Goal: Transaction & Acquisition: Download file/media

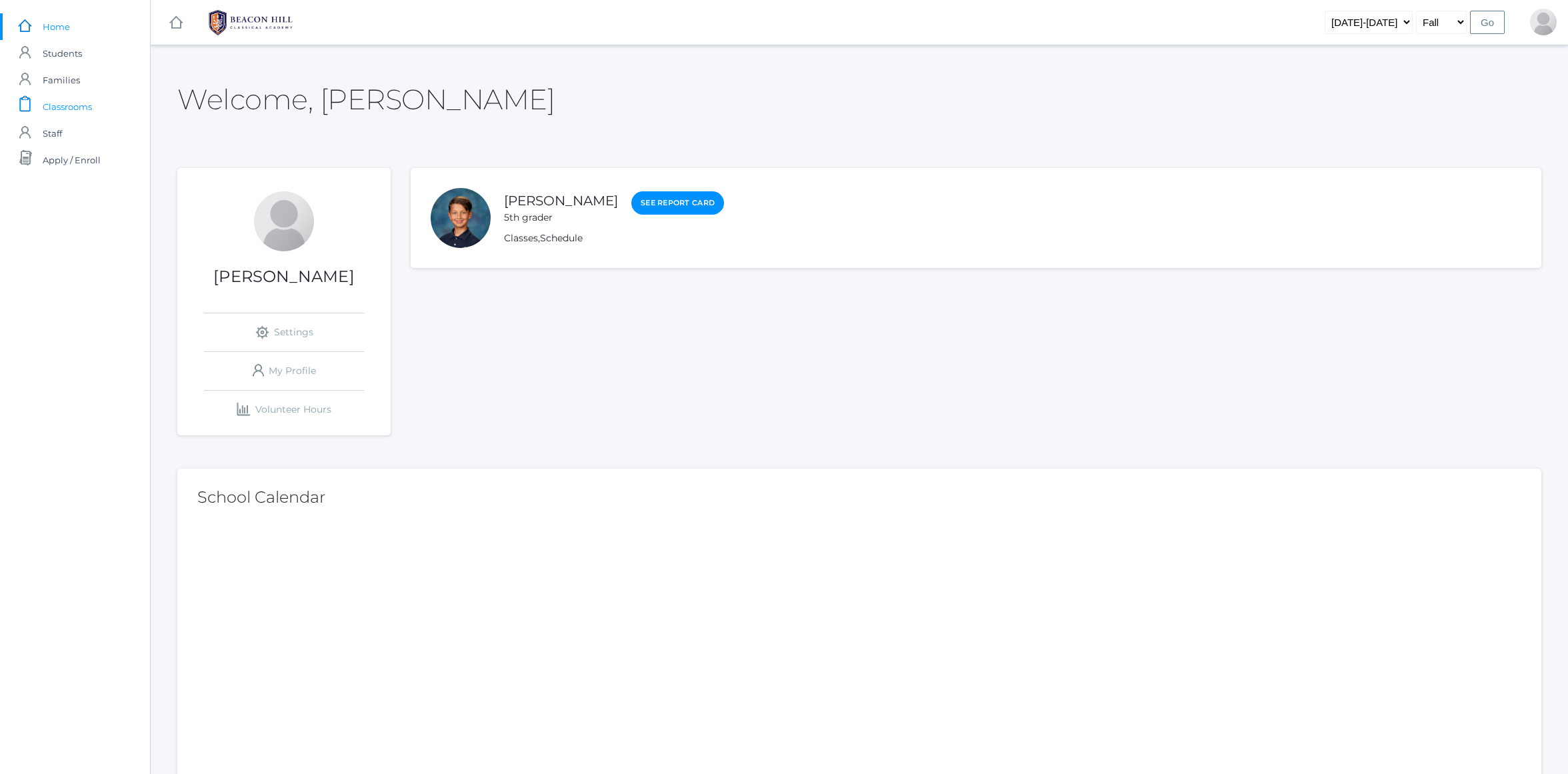
click at [72, 101] on span "Classrooms" at bounding box center [67, 107] width 49 height 27
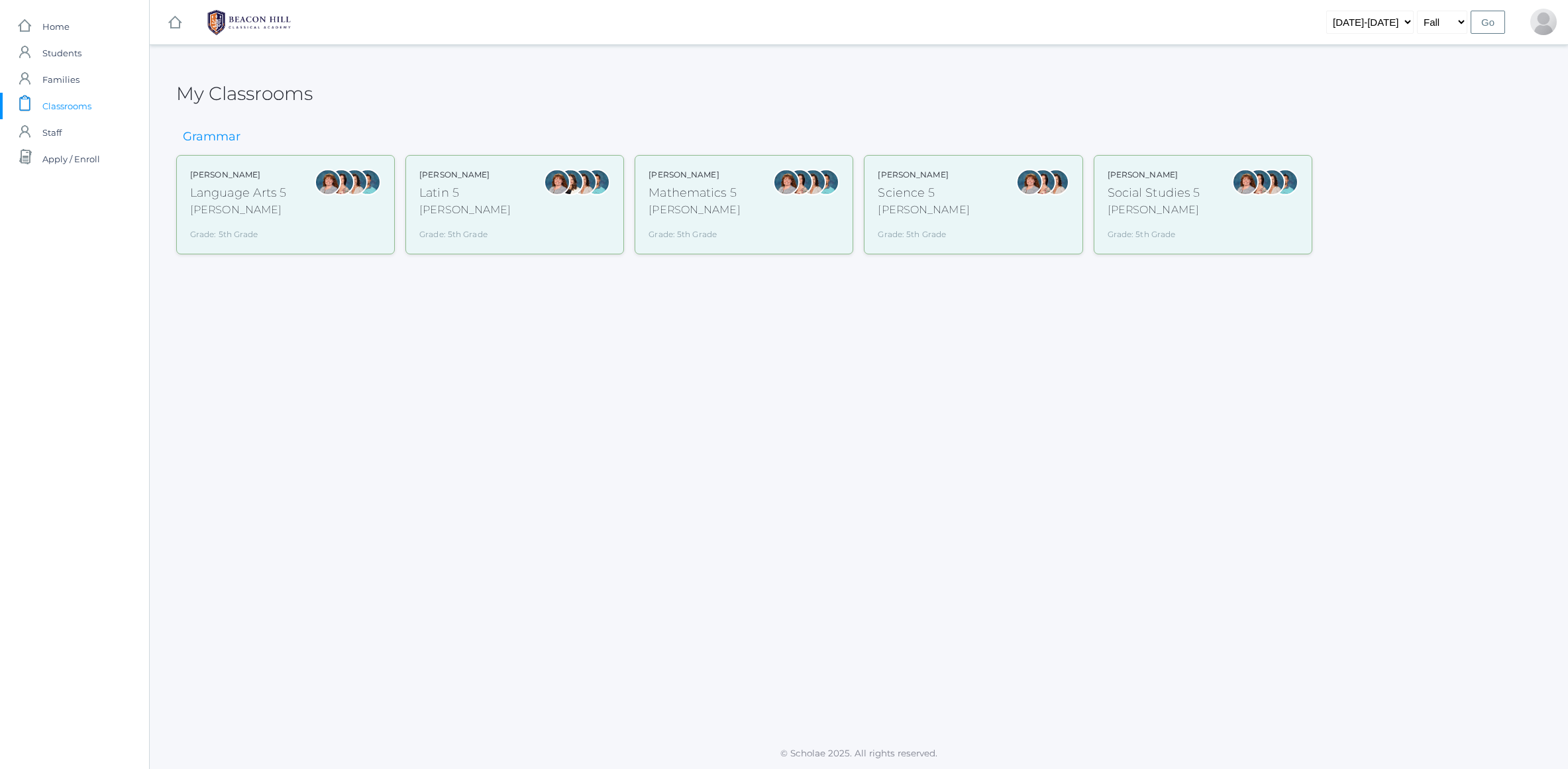
click at [261, 199] on div "Language Arts 5" at bounding box center [239, 193] width 97 height 18
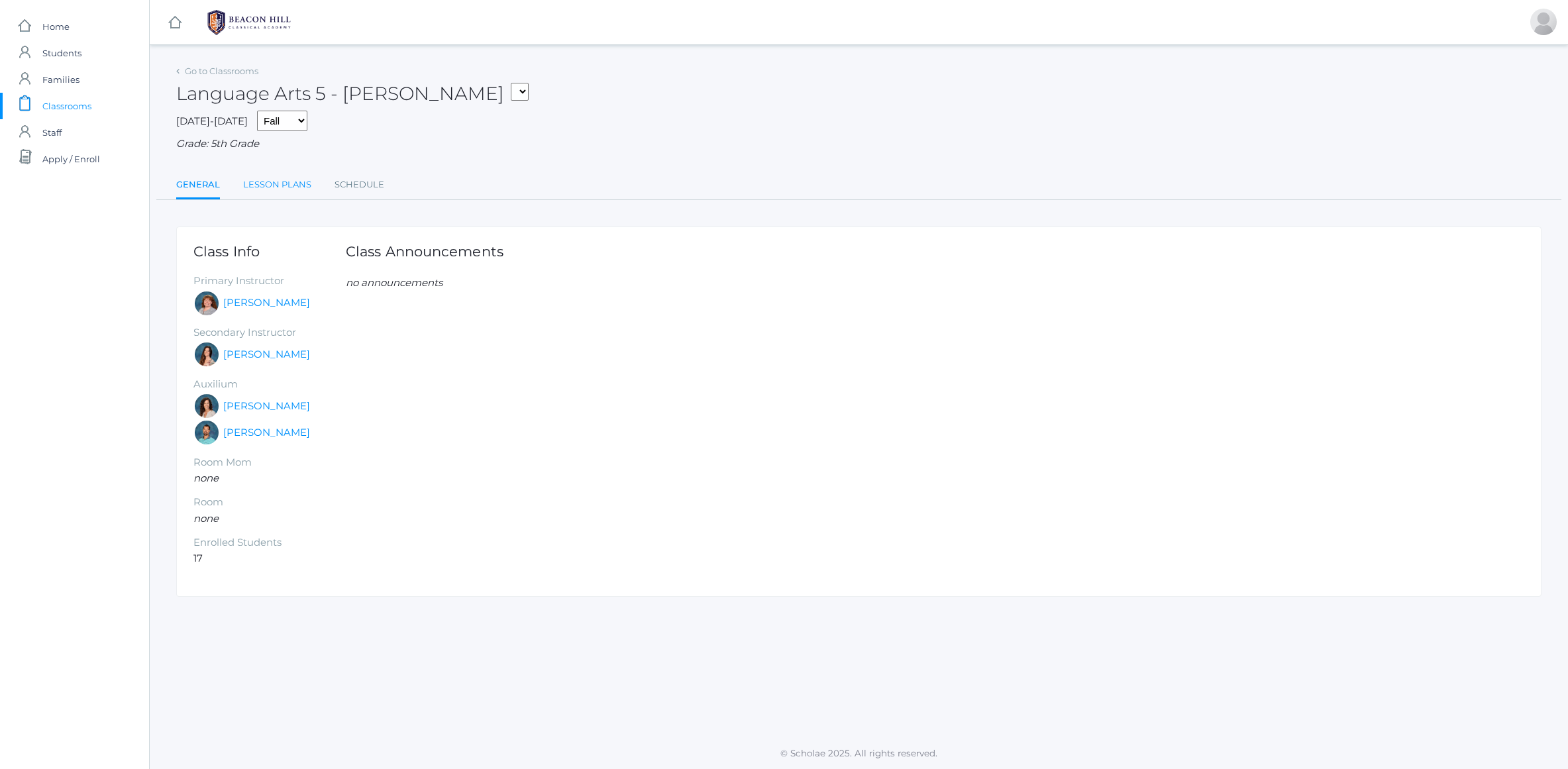
click at [273, 184] on link "Lesson Plans" at bounding box center [278, 185] width 68 height 26
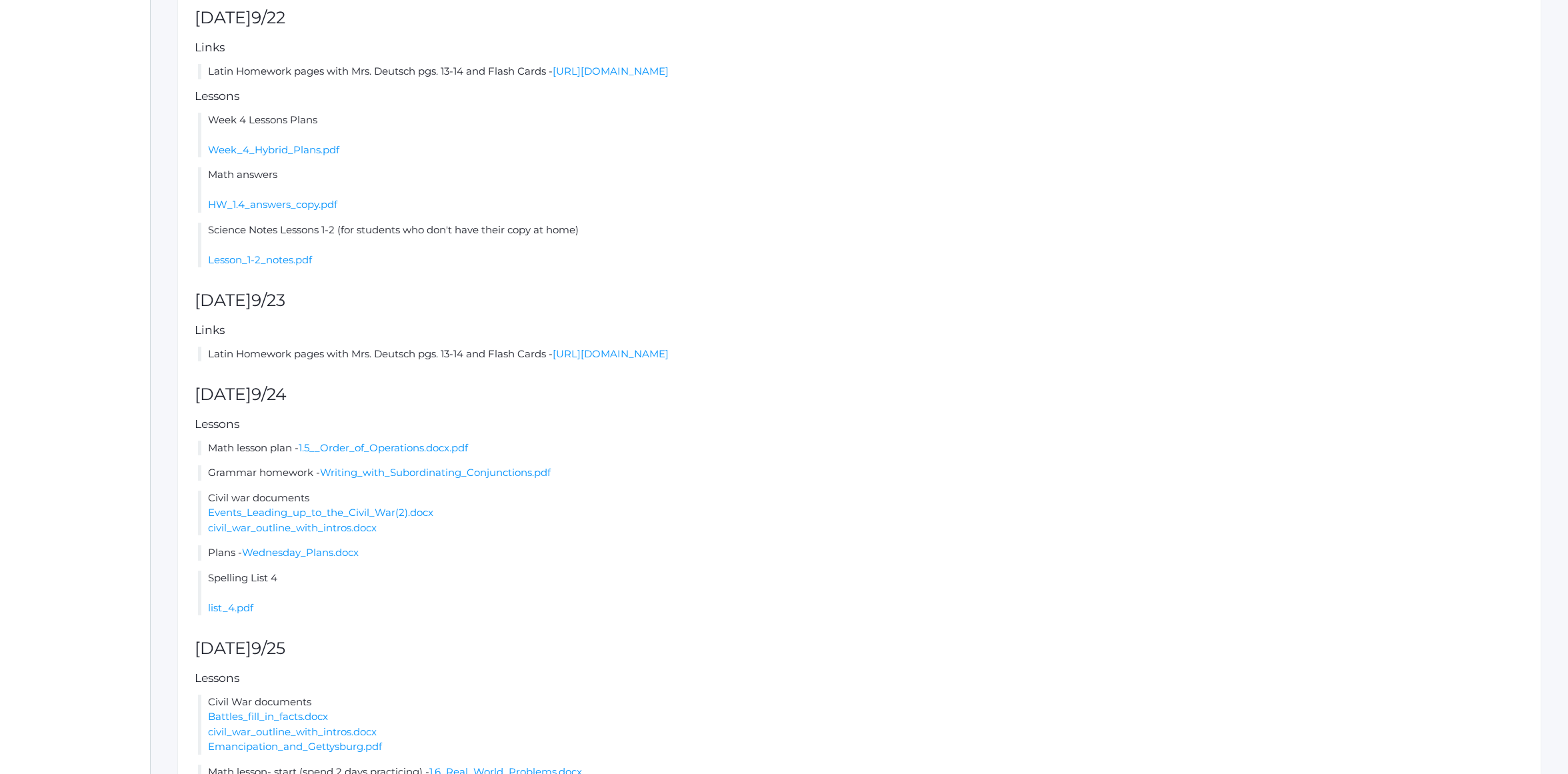
scroll to position [361, 0]
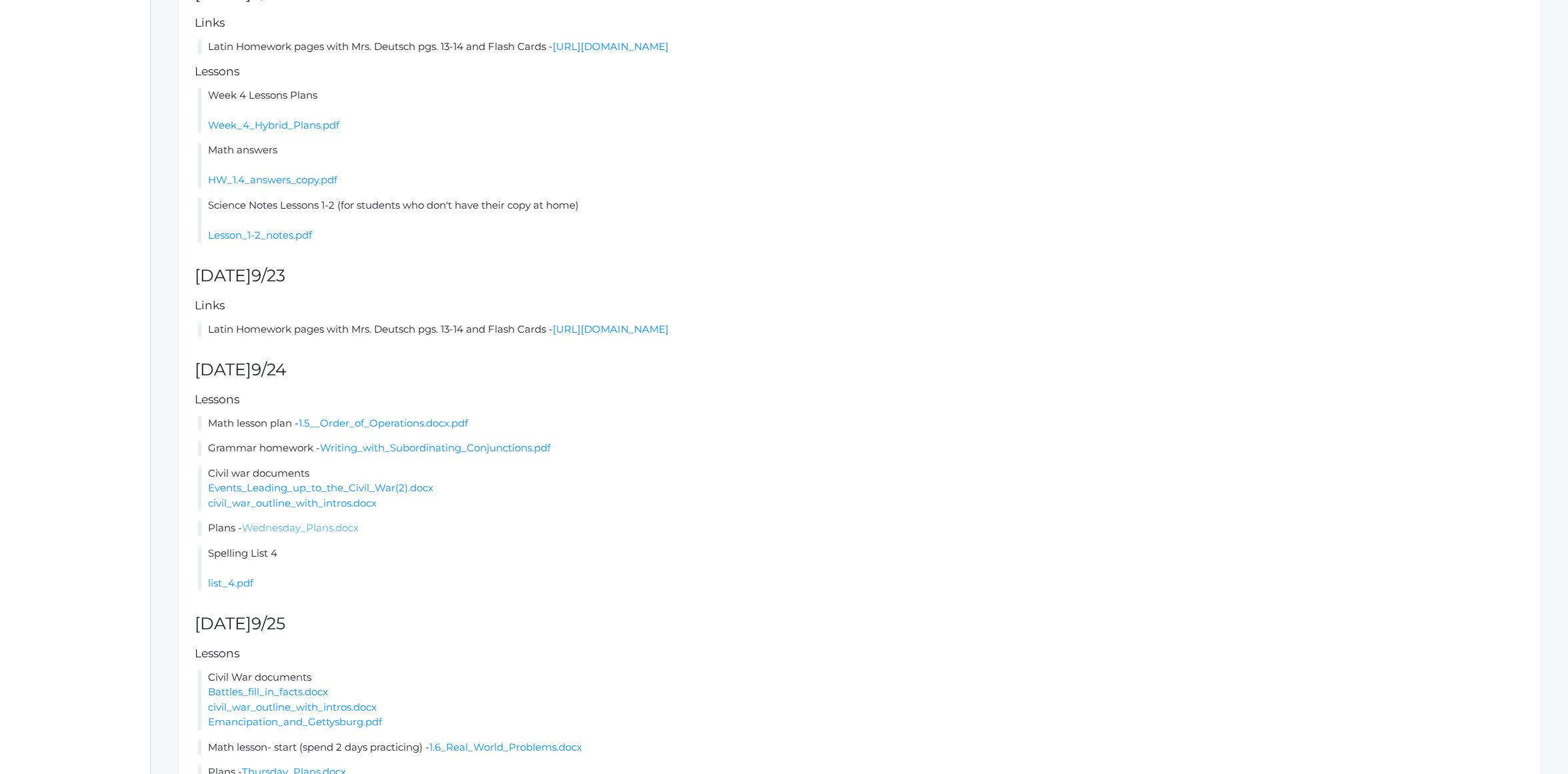
click at [317, 528] on link "Wednesday_Plans.docx" at bounding box center [300, 528] width 117 height 13
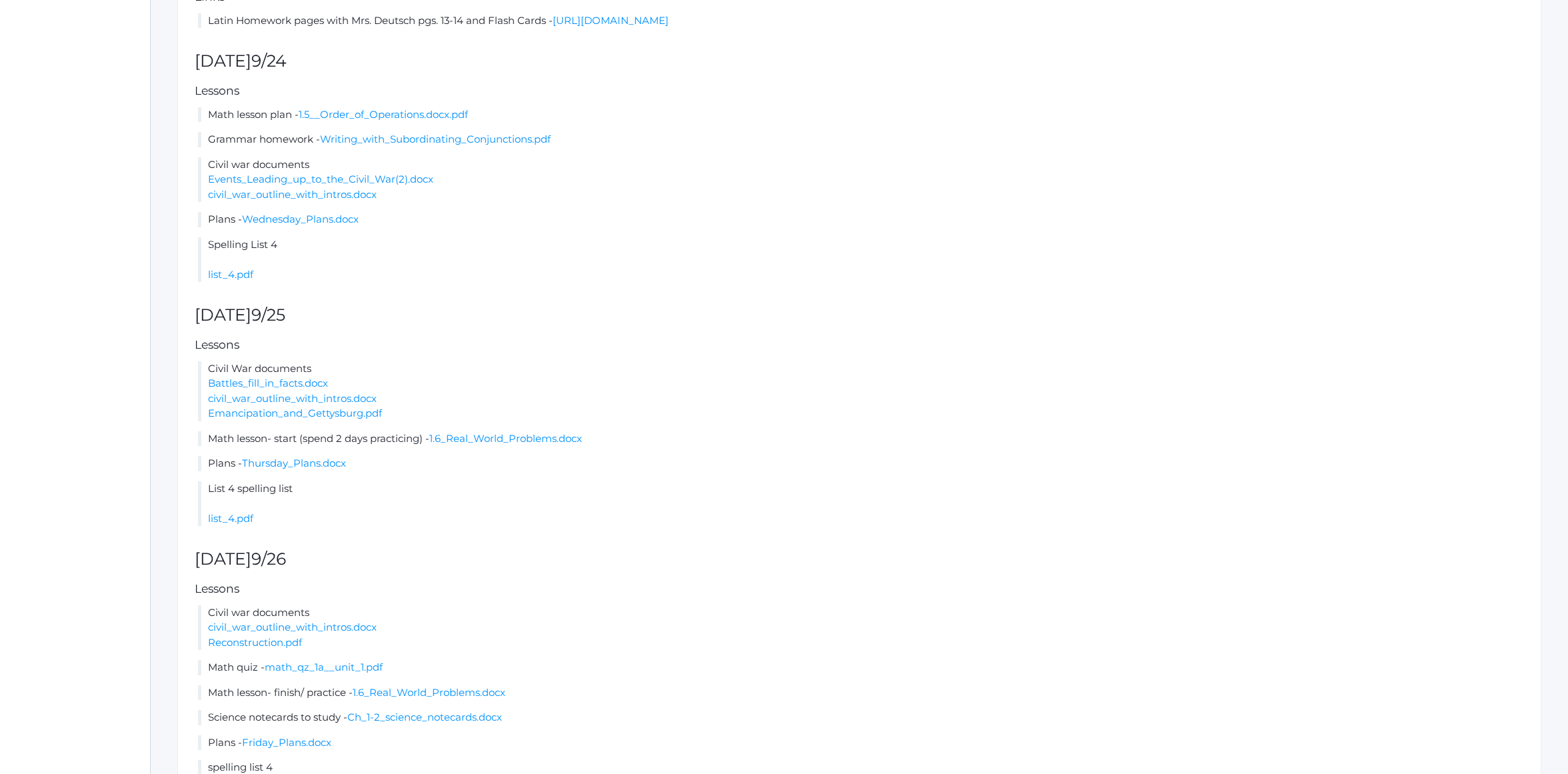
scroll to position [561, 0]
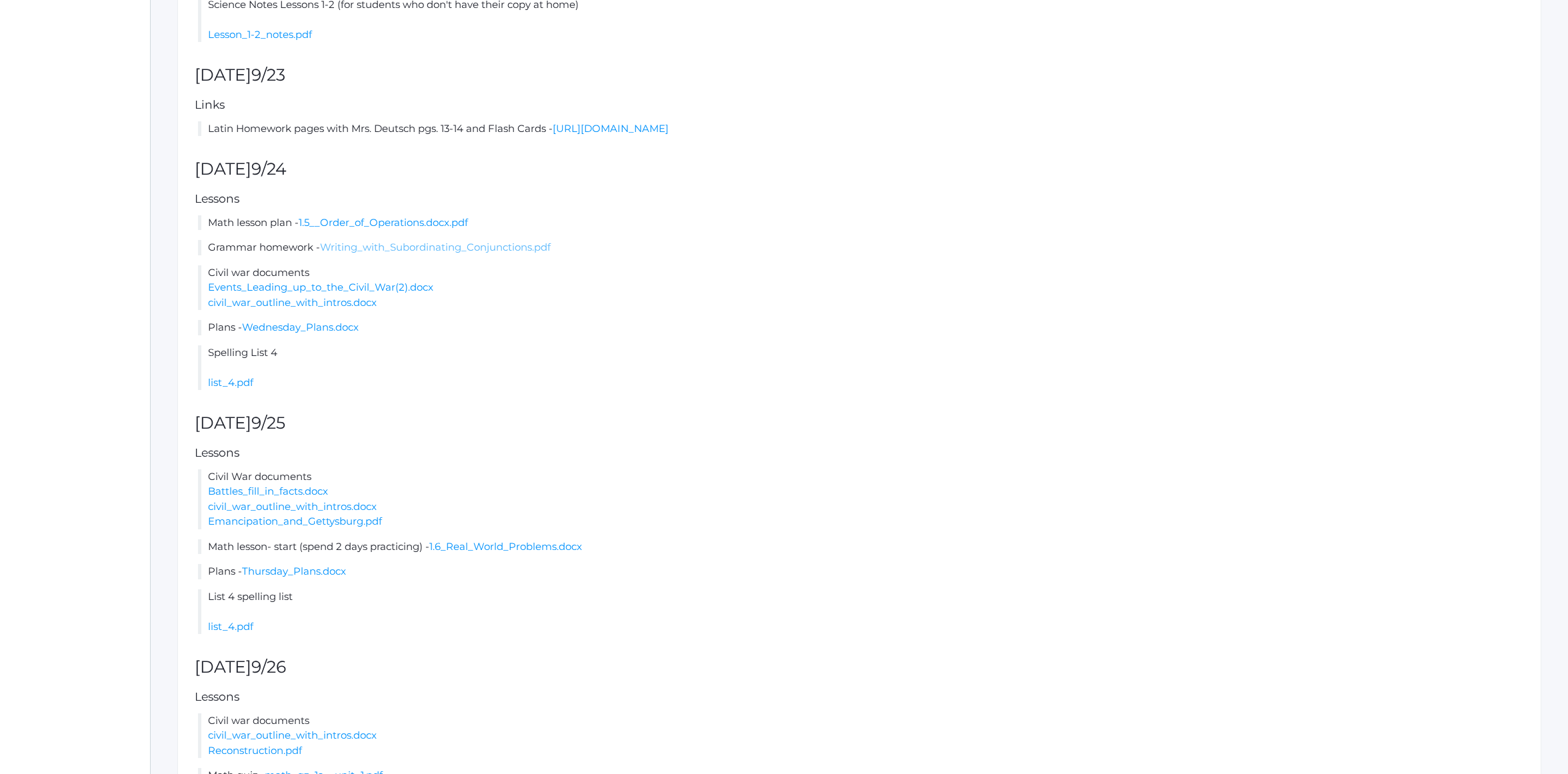
click at [369, 249] on link "Writing_with_Subordinating_Conjunctions.pdf" at bounding box center [435, 247] width 231 height 13
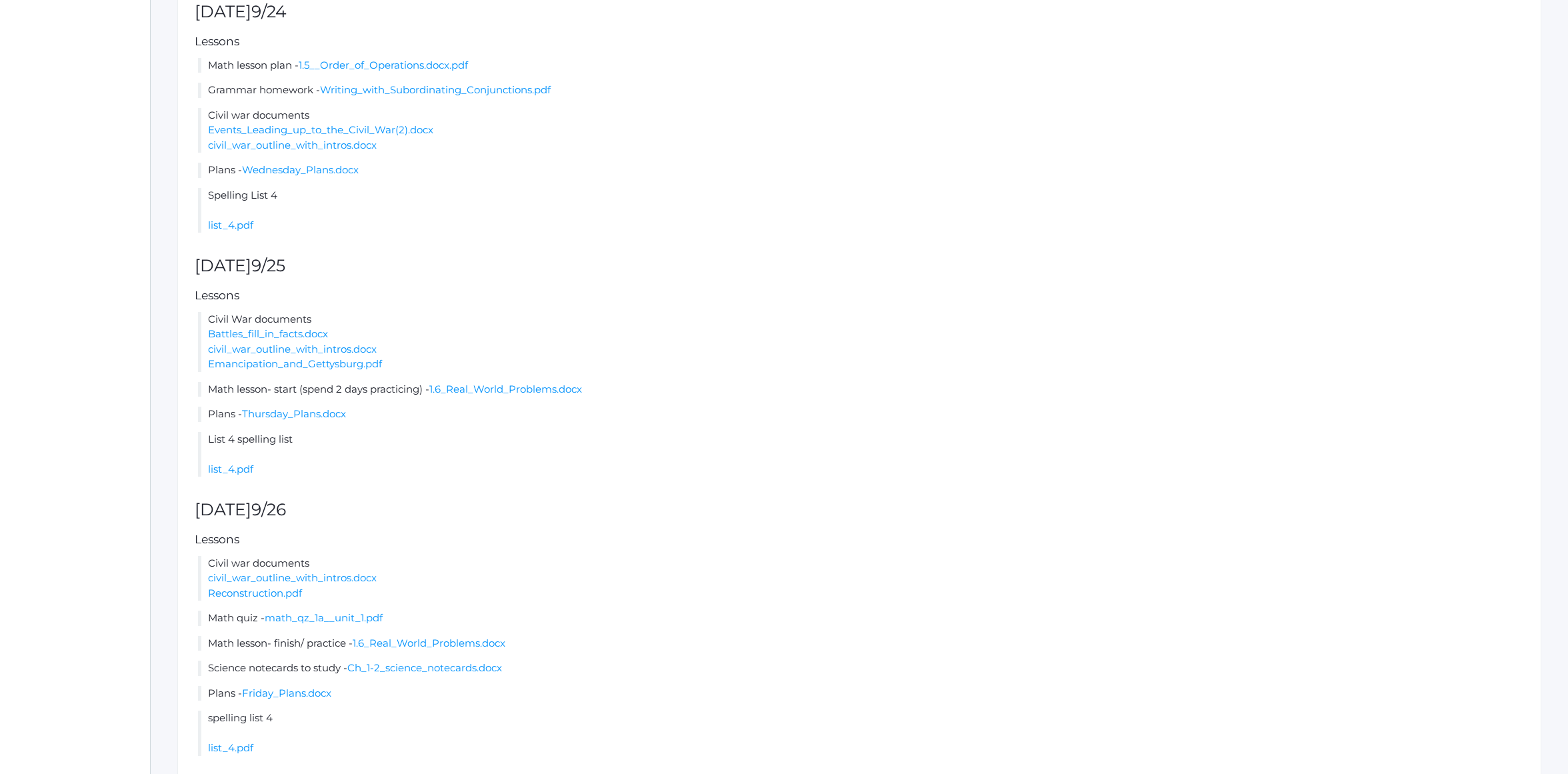
scroll to position [776, 0]
